Goal: Task Accomplishment & Management: Complete application form

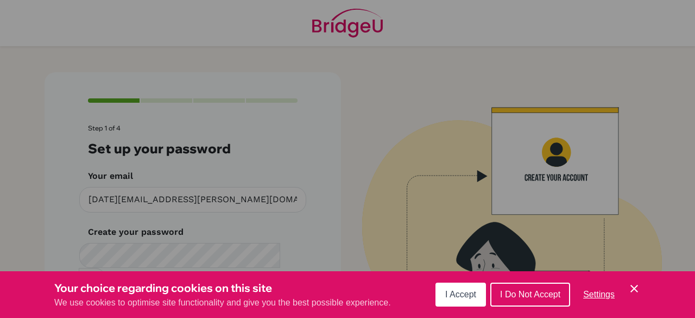
scroll to position [61, 0]
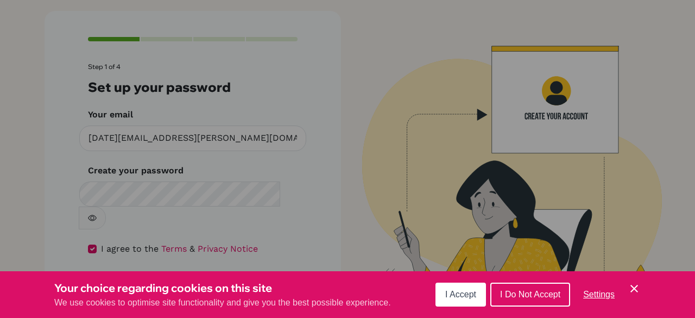
click at [451, 292] on span "I Accept" at bounding box center [460, 294] width 31 height 9
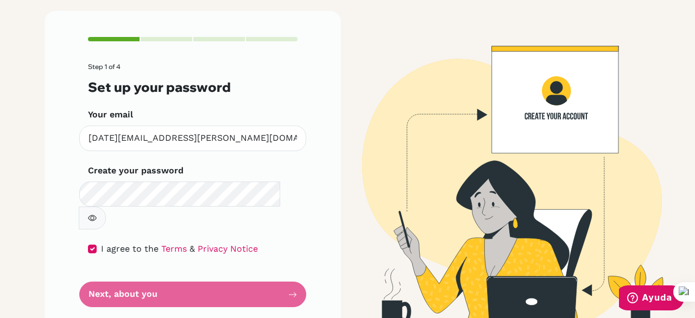
click at [379, 105] on img at bounding box center [502, 172] width 619 height 322
click at [286, 271] on form "Step 1 of 4 Set up your password Your email [PERSON_NAME][EMAIL_ADDRESS][PERSON…" at bounding box center [193, 185] width 210 height 244
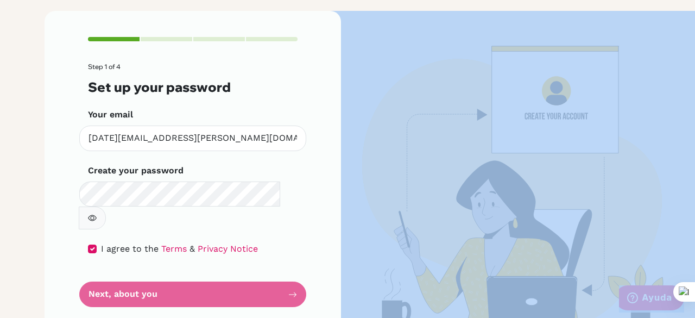
click at [286, 271] on form "Step 1 of 4 Set up your password Your email [PERSON_NAME][EMAIL_ADDRESS][PERSON…" at bounding box center [193, 185] width 210 height 244
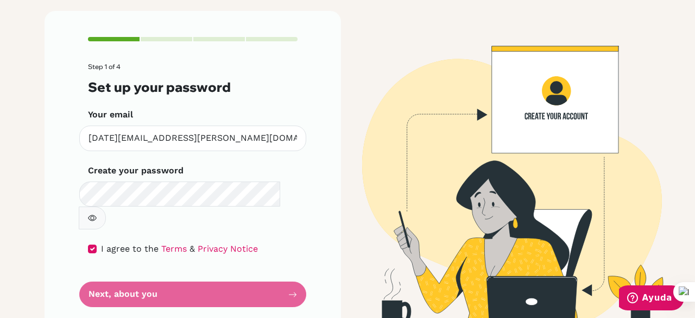
click at [290, 300] on div "Step 1 of 4 Set up your password Your email [PERSON_NAME][EMAIL_ADDRESS][PERSON…" at bounding box center [193, 172] width 297 height 322
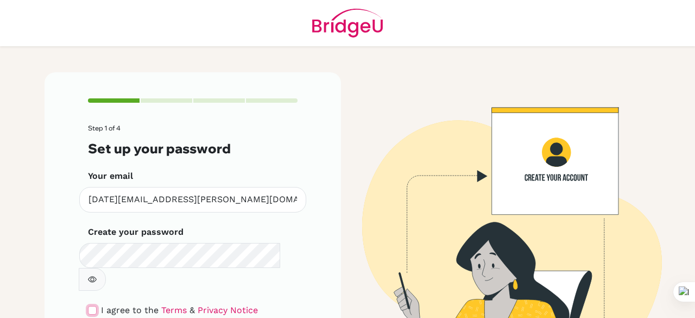
click at [88, 306] on input "checkbox" at bounding box center [92, 310] width 9 height 9
checkbox input "true"
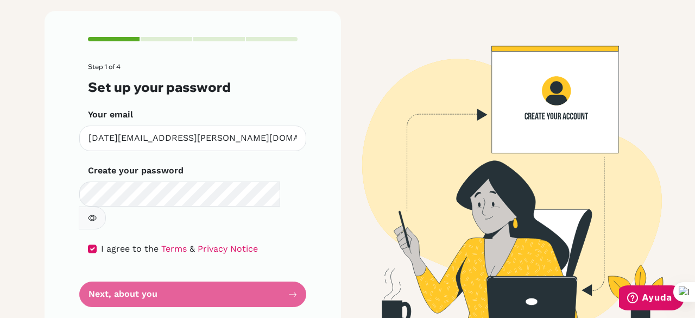
click at [144, 211] on form "Step 1 of 4 Set up your password Your email [PERSON_NAME][EMAIL_ADDRESS][PERSON…" at bounding box center [193, 185] width 210 height 244
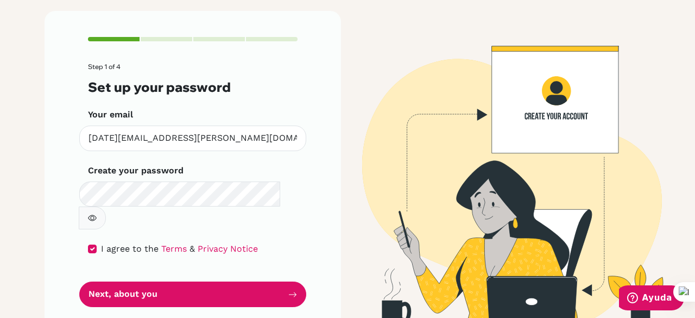
click at [97, 213] on icon "button" at bounding box center [92, 217] width 9 height 9
click at [106, 206] on button "button" at bounding box center [92, 217] width 27 height 23
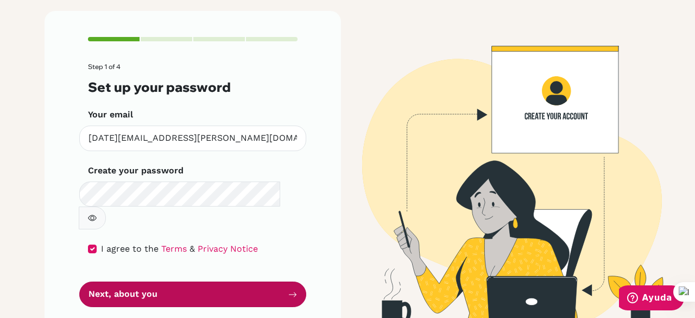
click at [266, 281] on button "Next, about you" at bounding box center [192, 294] width 227 height 26
